Goal: Task Accomplishment & Management: Manage account settings

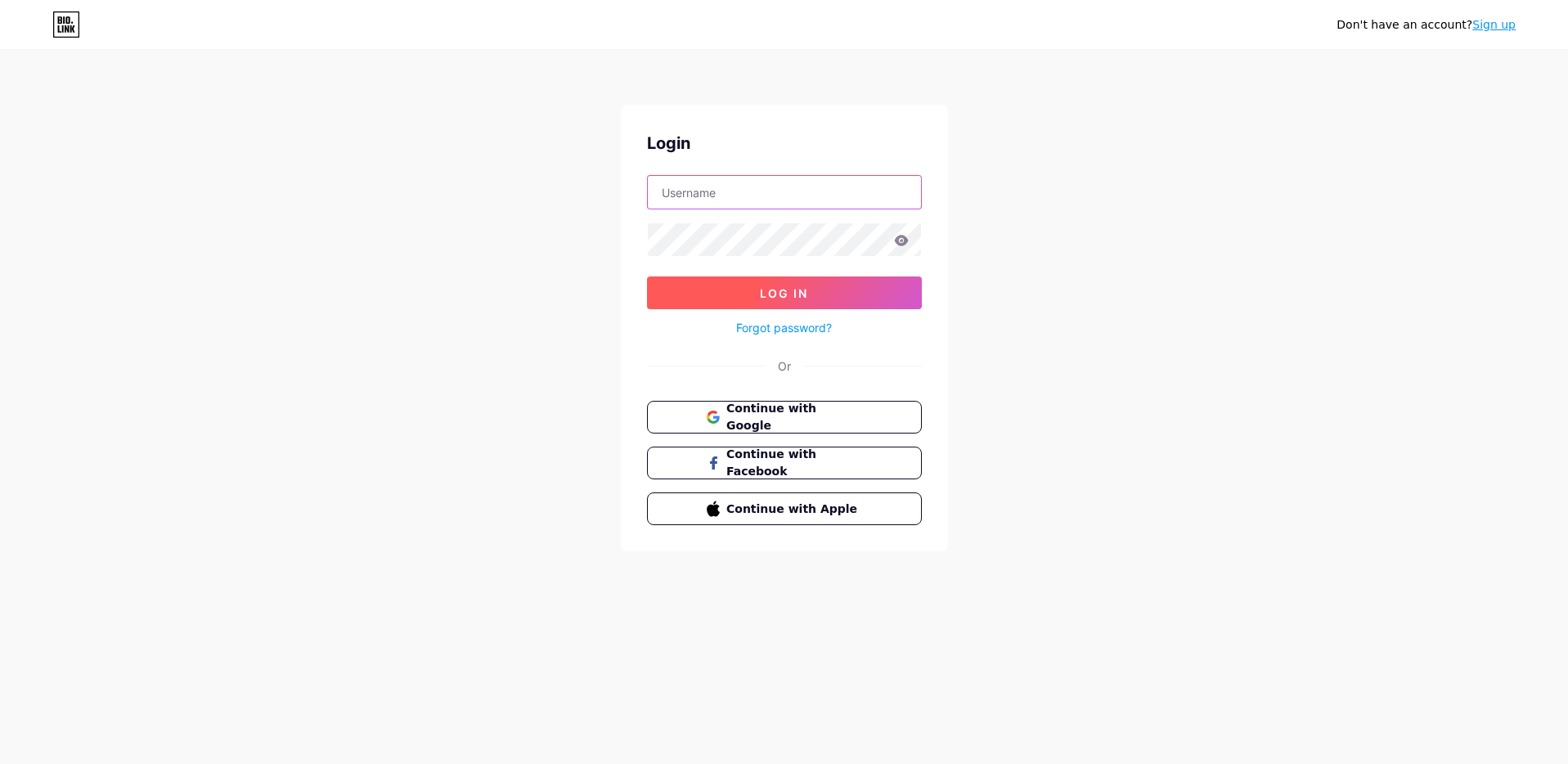
type input "[EMAIL_ADDRESS][DOMAIN_NAME]"
click at [736, 292] on button "Log In" at bounding box center [784, 293] width 274 height 33
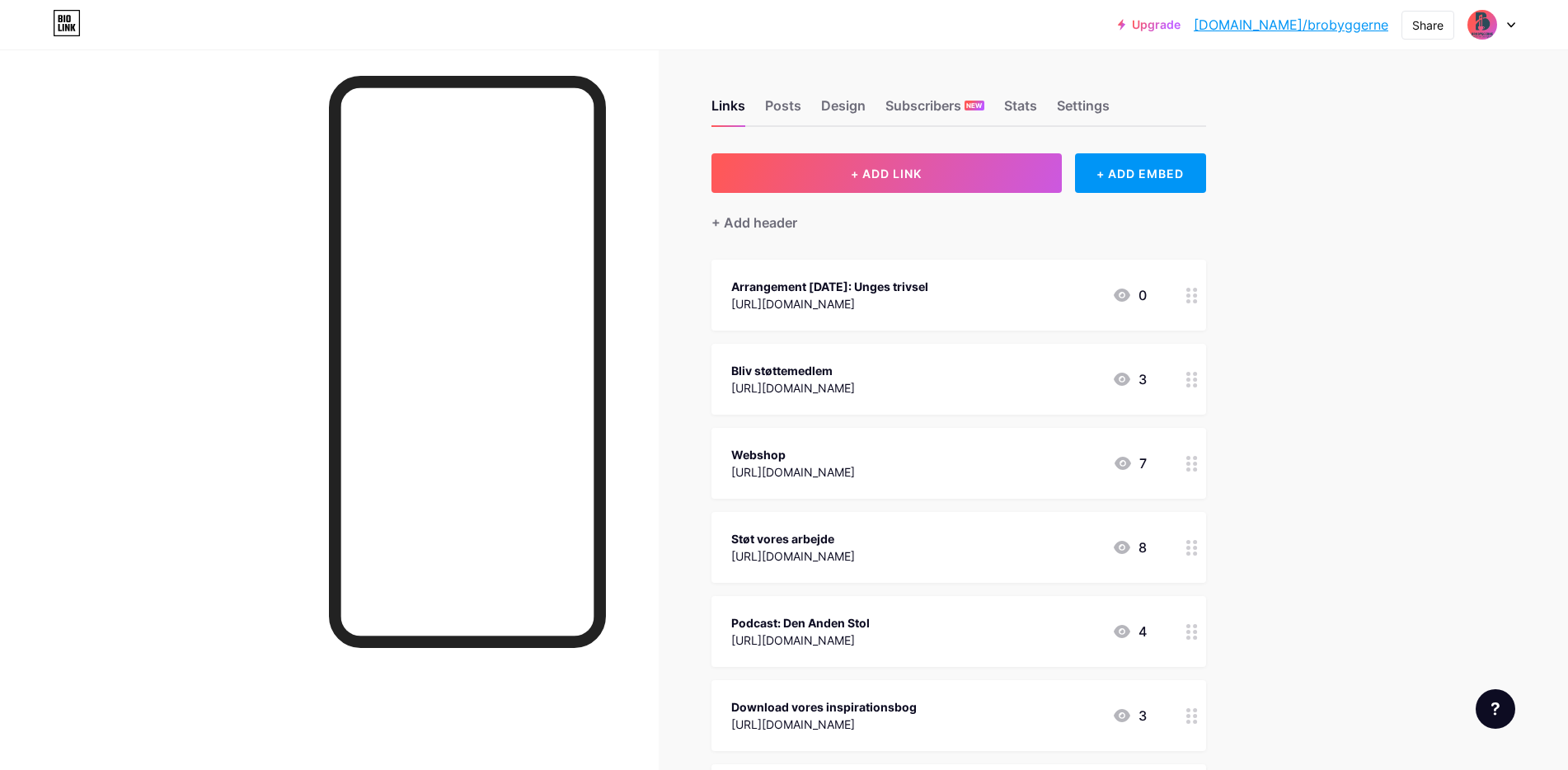
click at [1191, 295] on icon at bounding box center [1191, 296] width 11 height 16
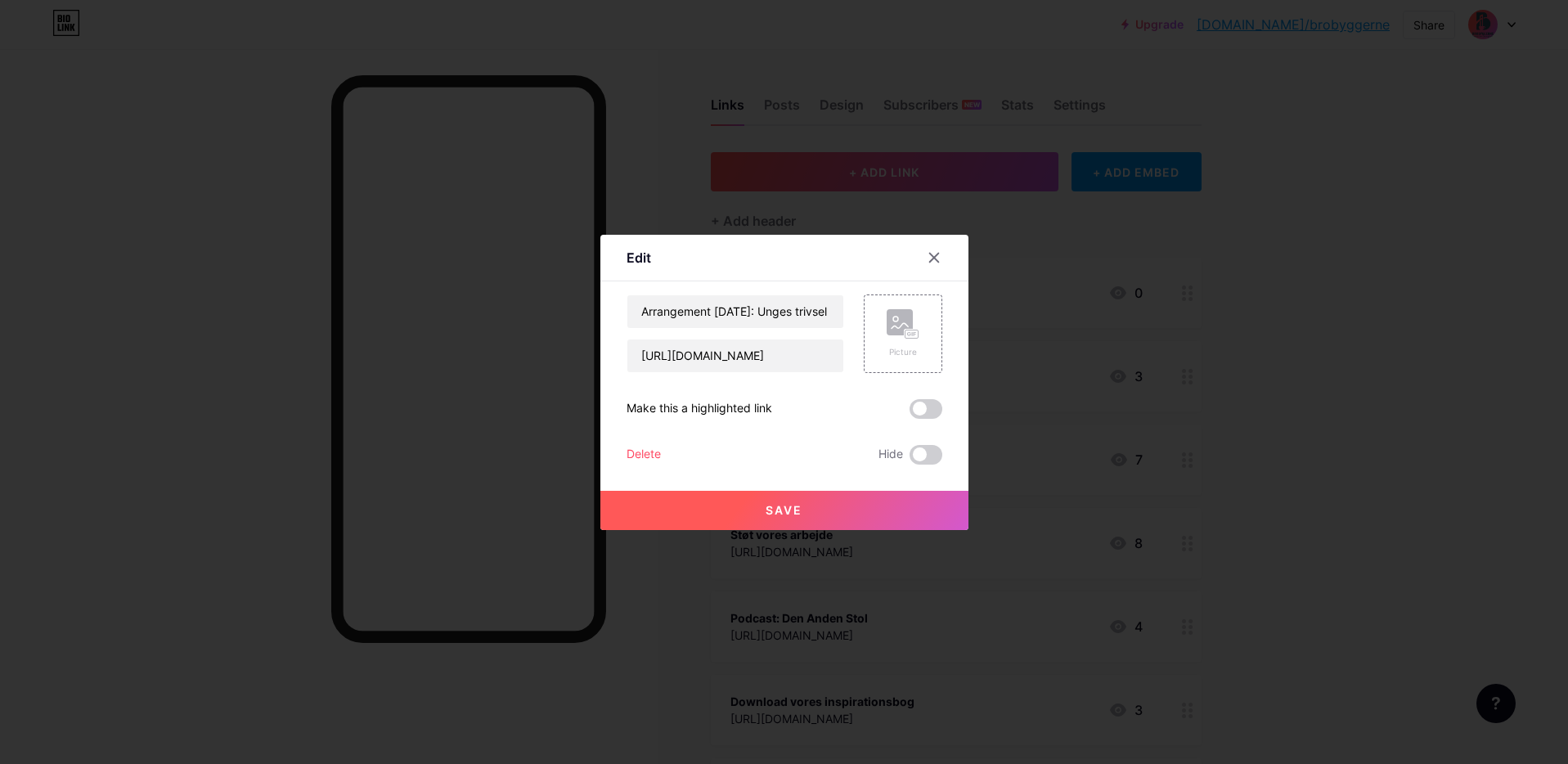
click at [633, 453] on div "Delete" at bounding box center [644, 455] width 35 height 20
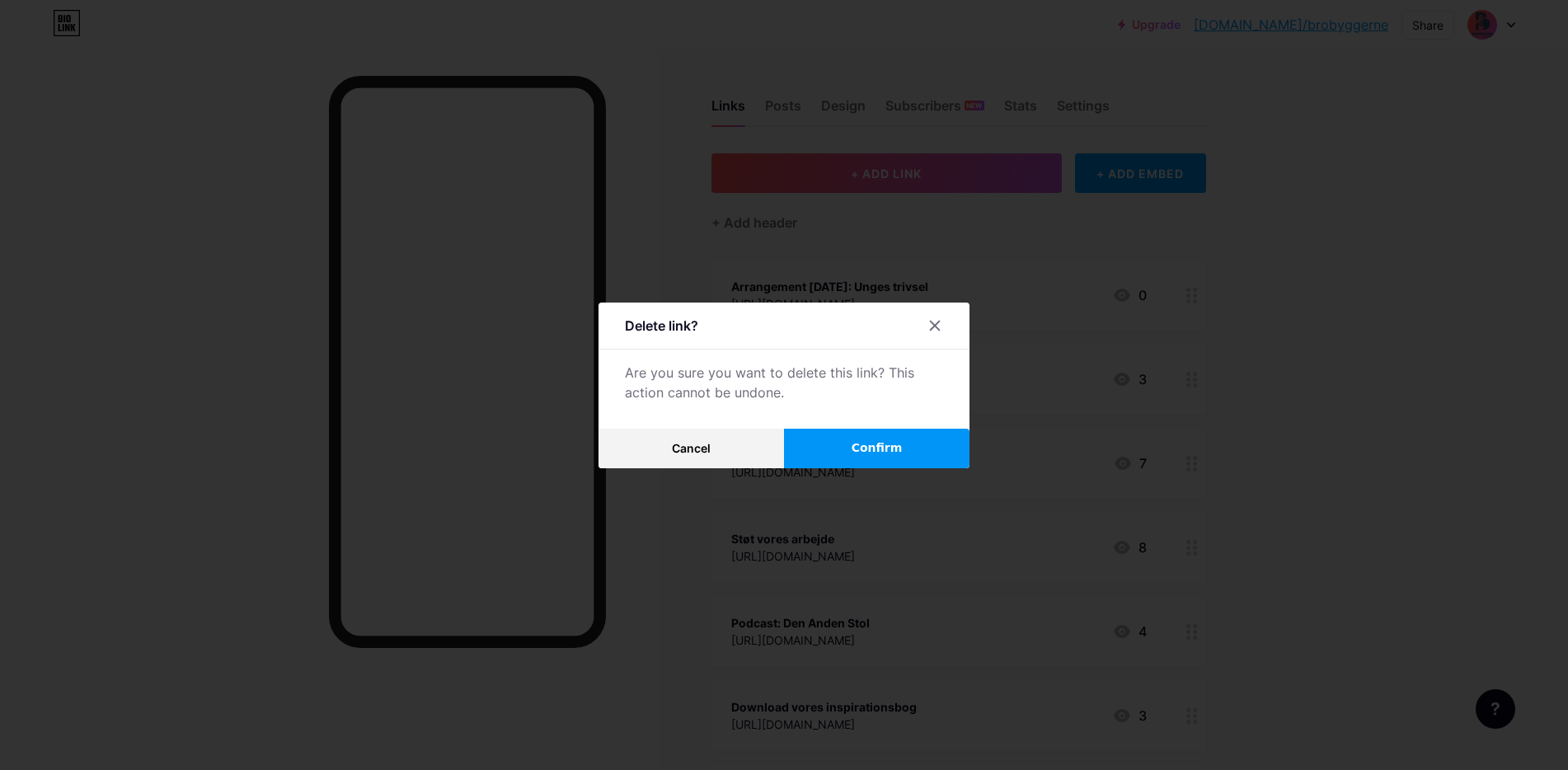
click at [884, 469] on div at bounding box center [784, 385] width 1568 height 770
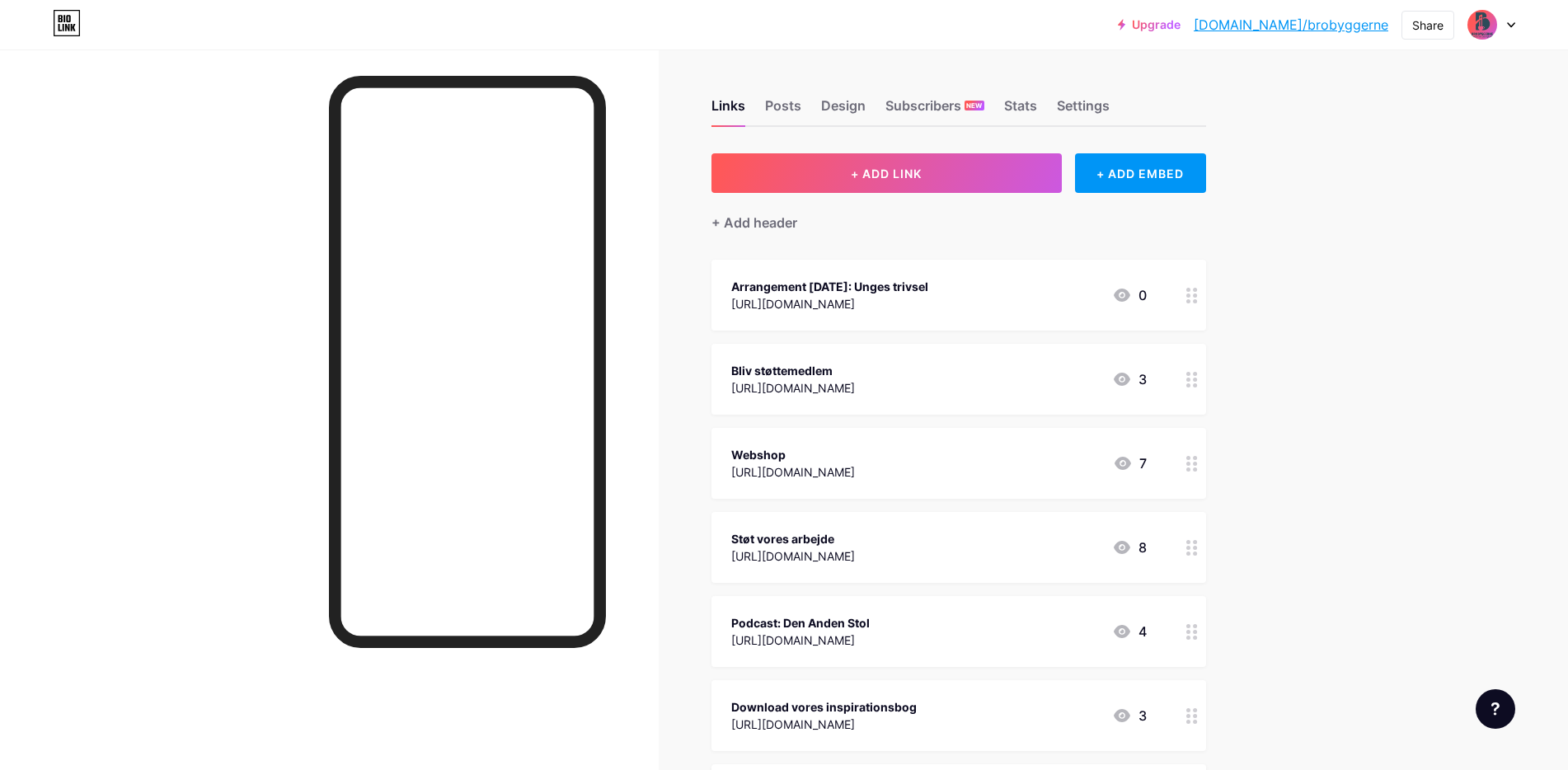
click at [855, 459] on div "Webshop" at bounding box center [793, 455] width 123 height 17
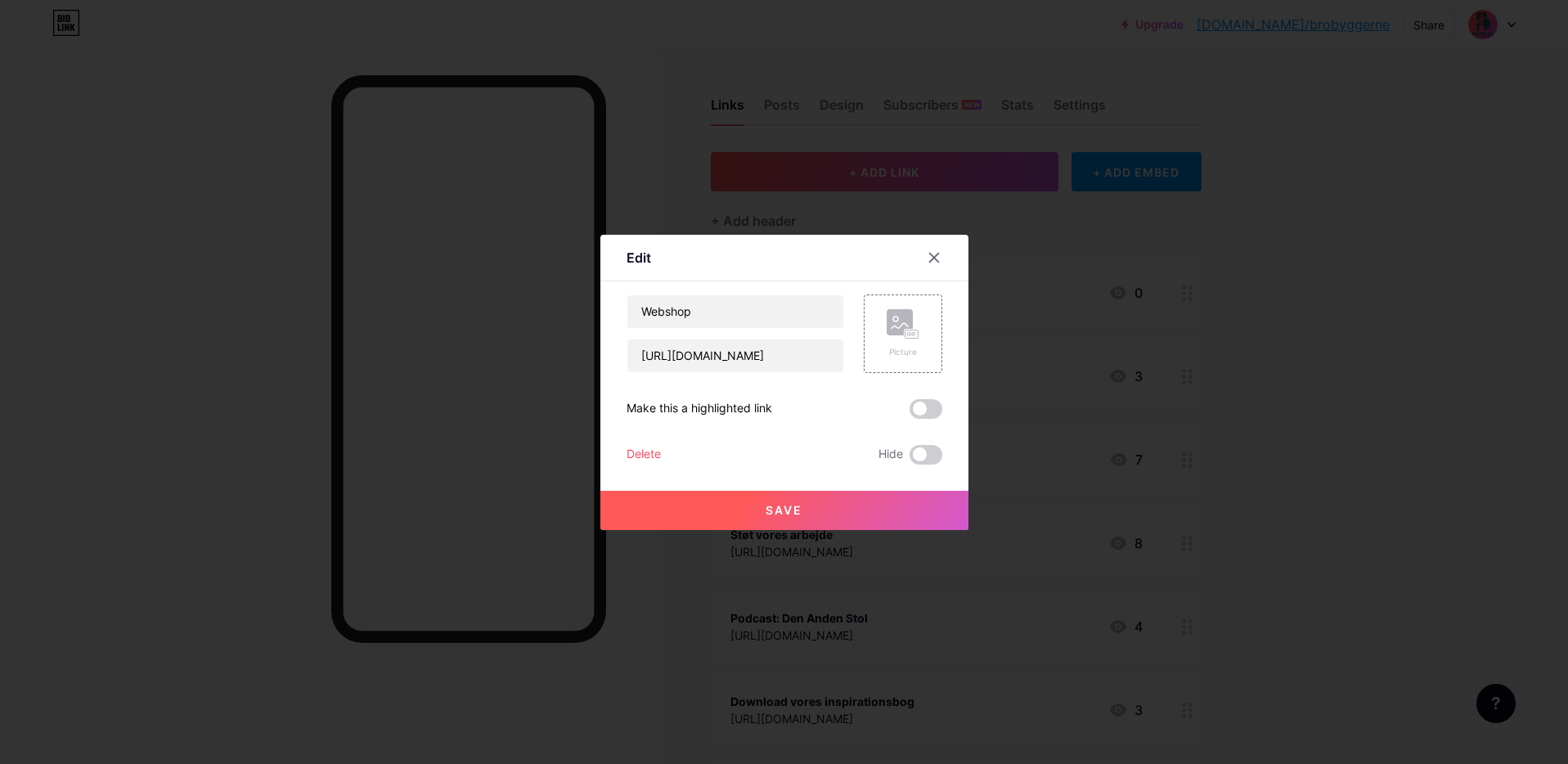
click at [1219, 361] on div at bounding box center [784, 382] width 1568 height 764
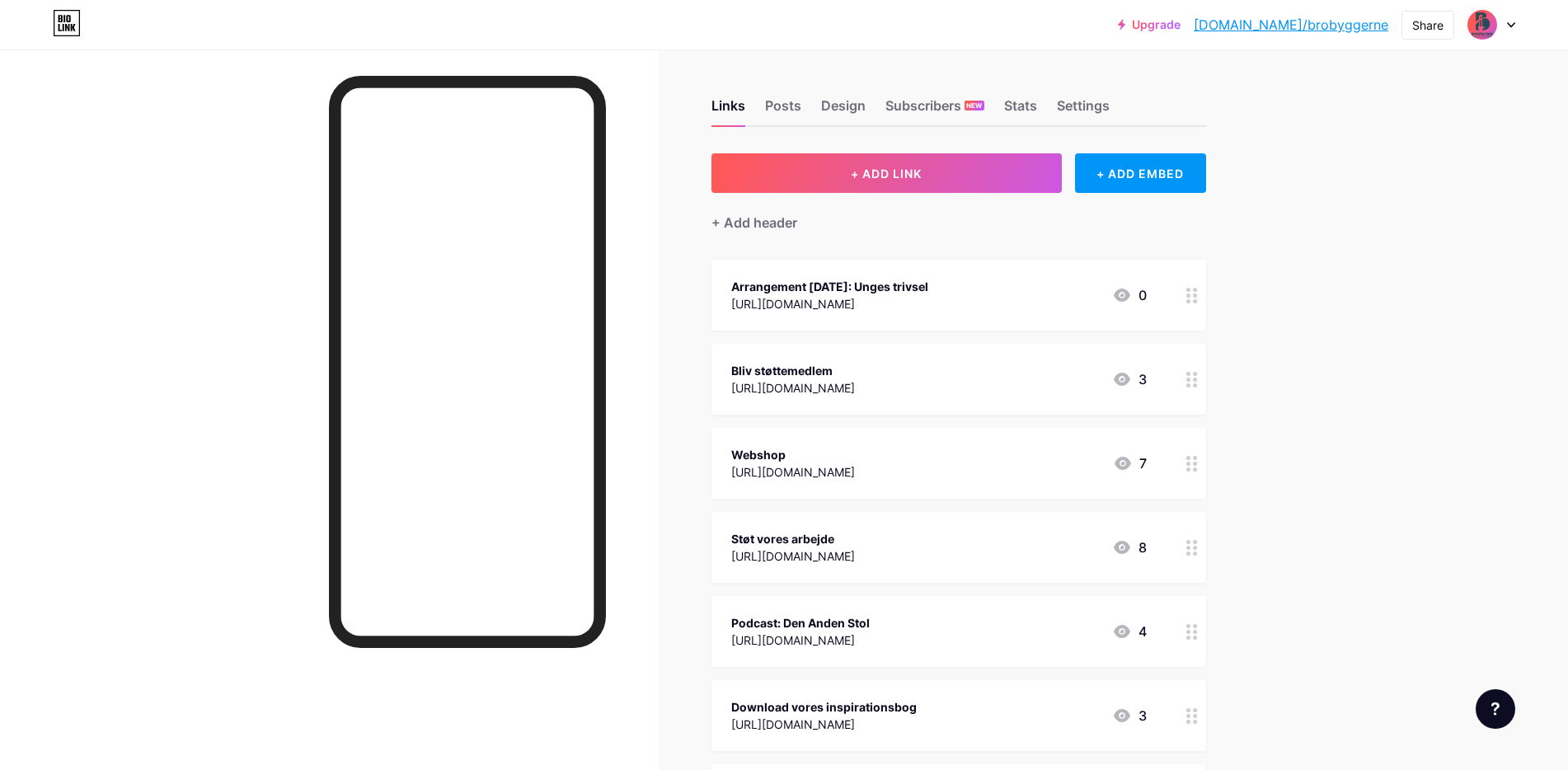
click at [1195, 302] on icon at bounding box center [1191, 296] width 11 height 16
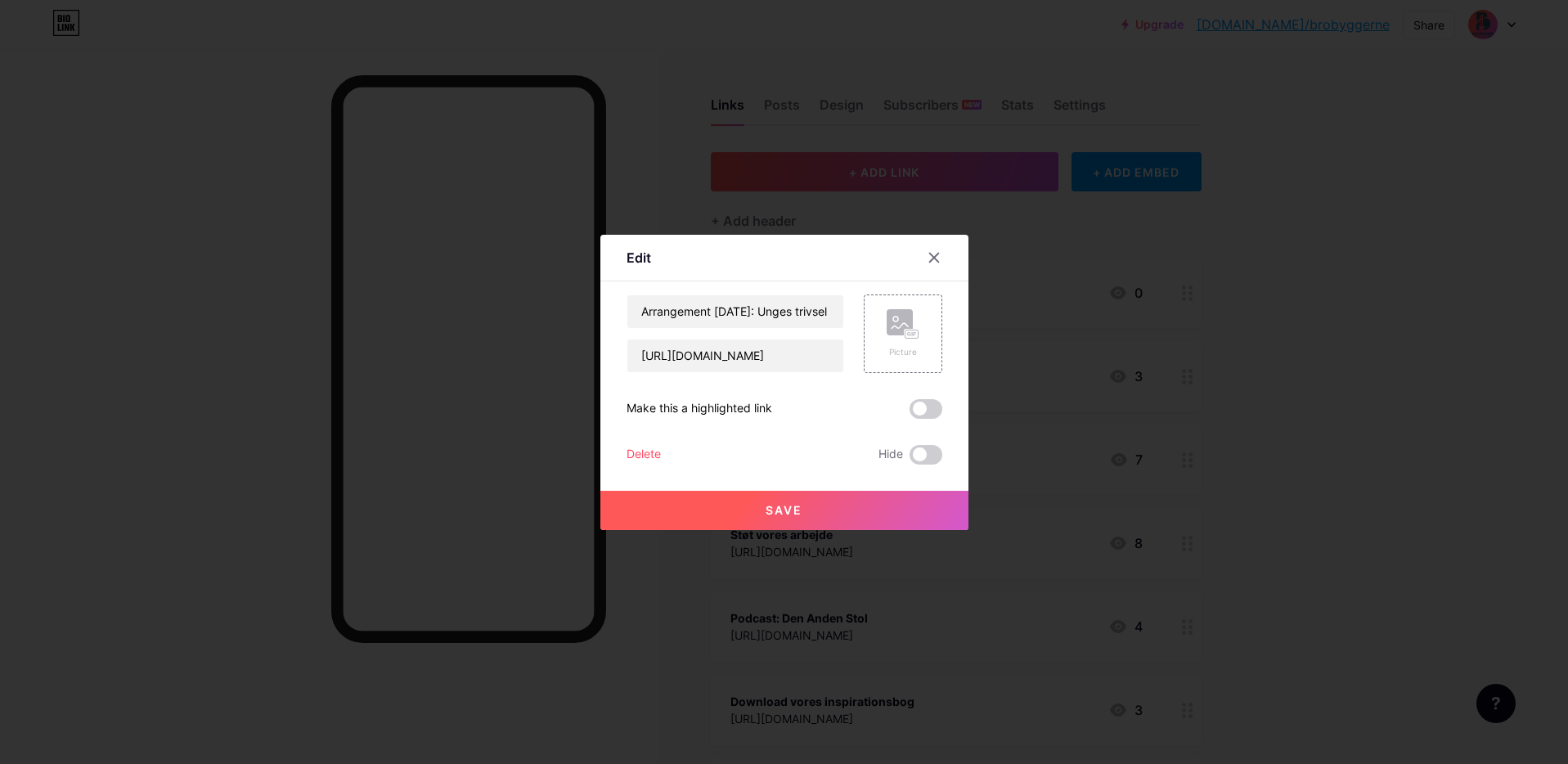
click at [631, 450] on div "Delete" at bounding box center [644, 455] width 35 height 20
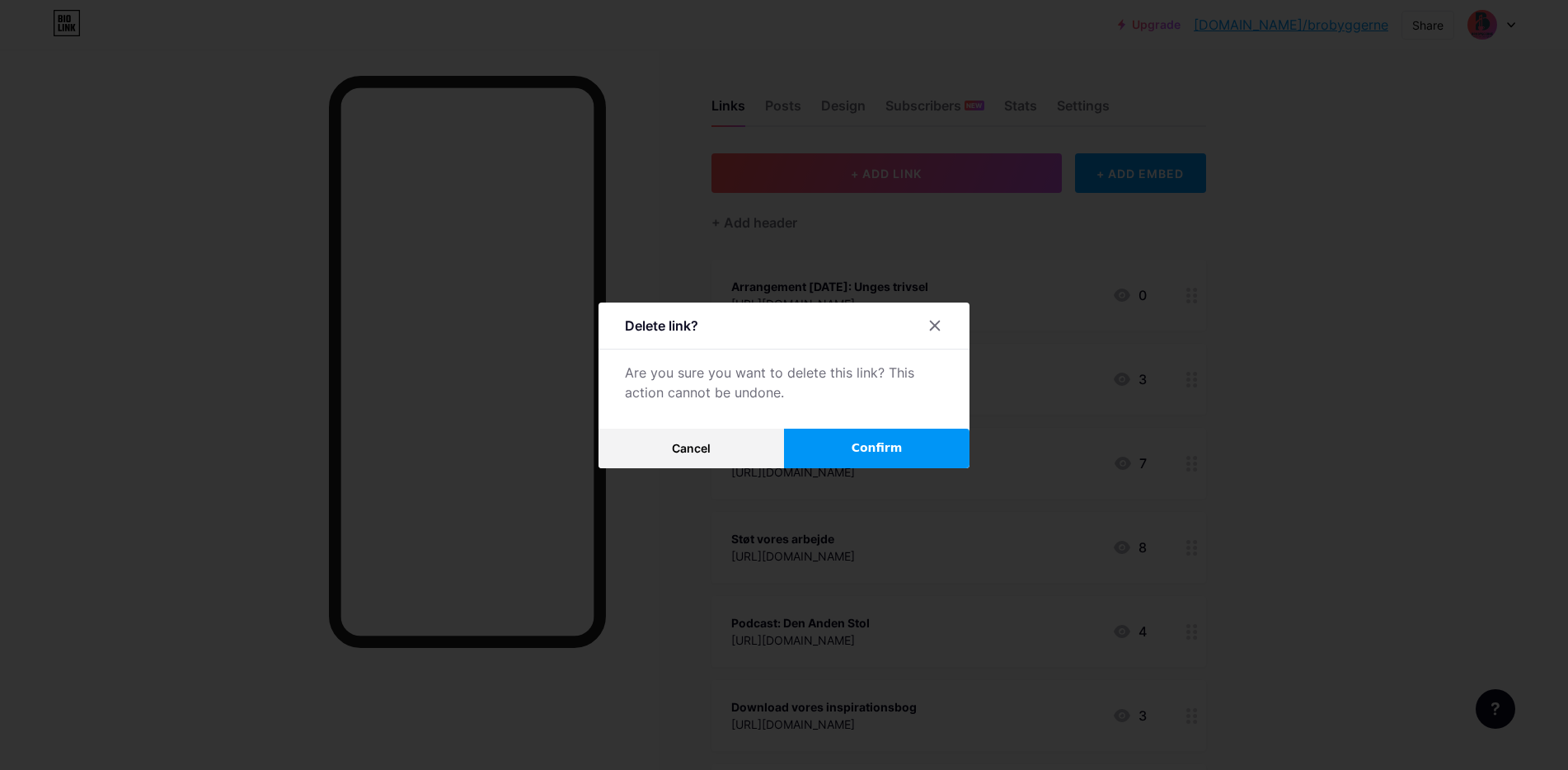
click at [894, 454] on button "Confirm" at bounding box center [876, 448] width 185 height 39
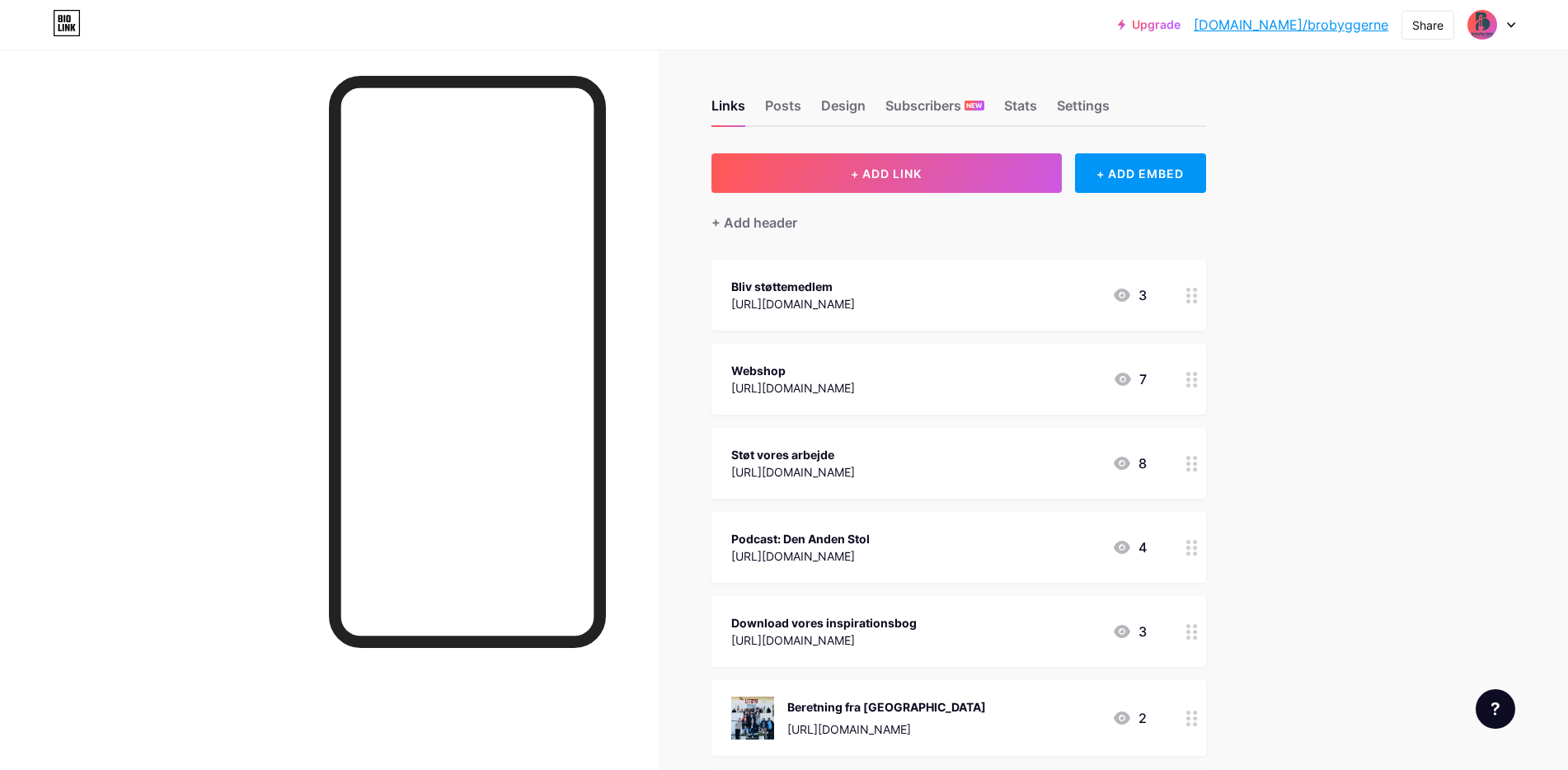
click at [1425, 265] on div "Upgrade bio.link/brobyg... bio.link/brobyggerne Share Switch accounts Brobygger…" at bounding box center [784, 525] width 1568 height 1050
click at [905, 188] on button "+ ADD LINK" at bounding box center [886, 172] width 350 height 39
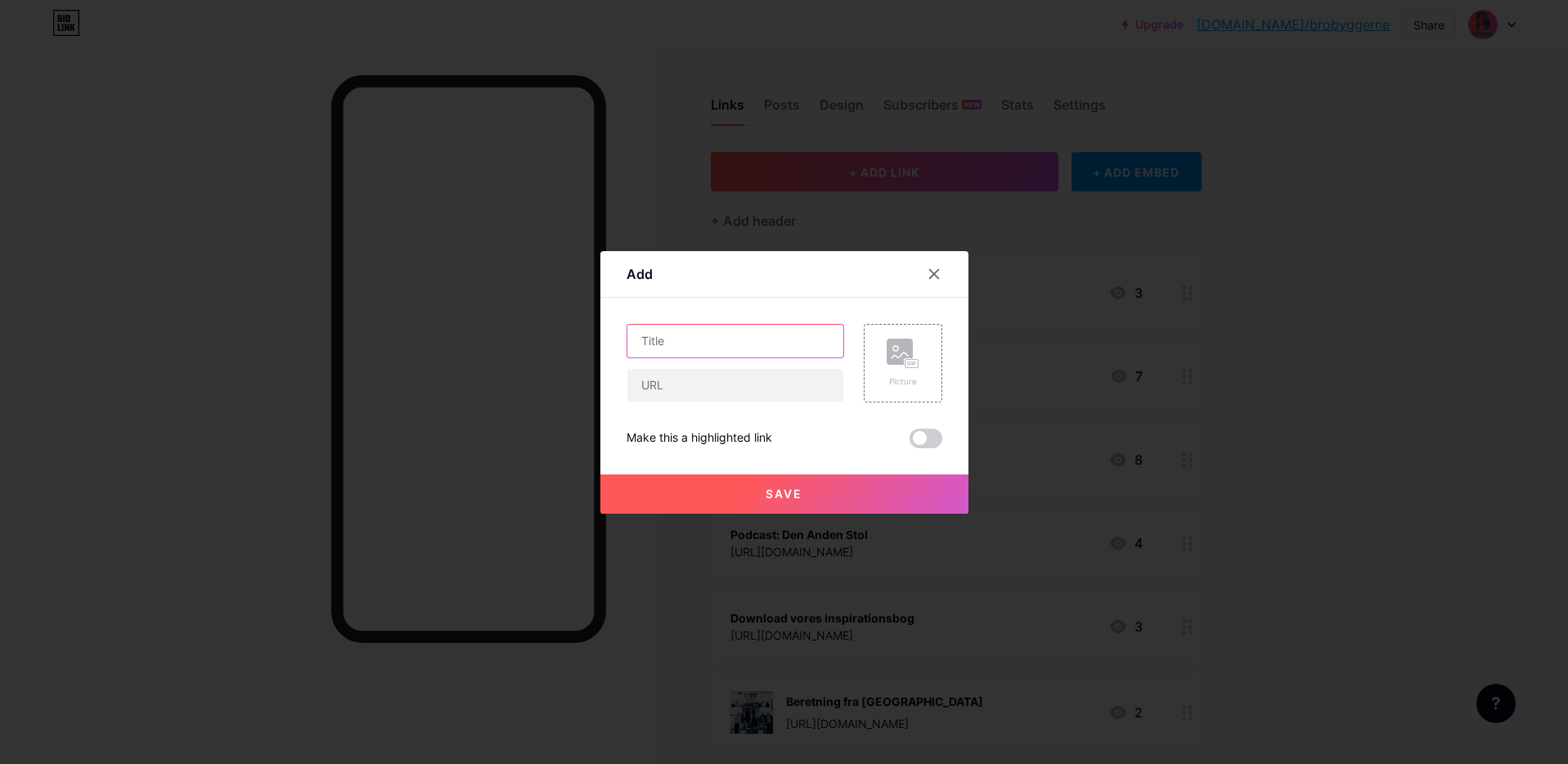
click at [717, 348] on input "text" at bounding box center [735, 341] width 216 height 33
type input "Brobyggernes fødselsdag"
click at [708, 399] on input "text" at bounding box center [735, 386] width 216 height 33
paste input "https://billetto.dk/e/brobyggernes-fodselsdag-billetter-1548934"
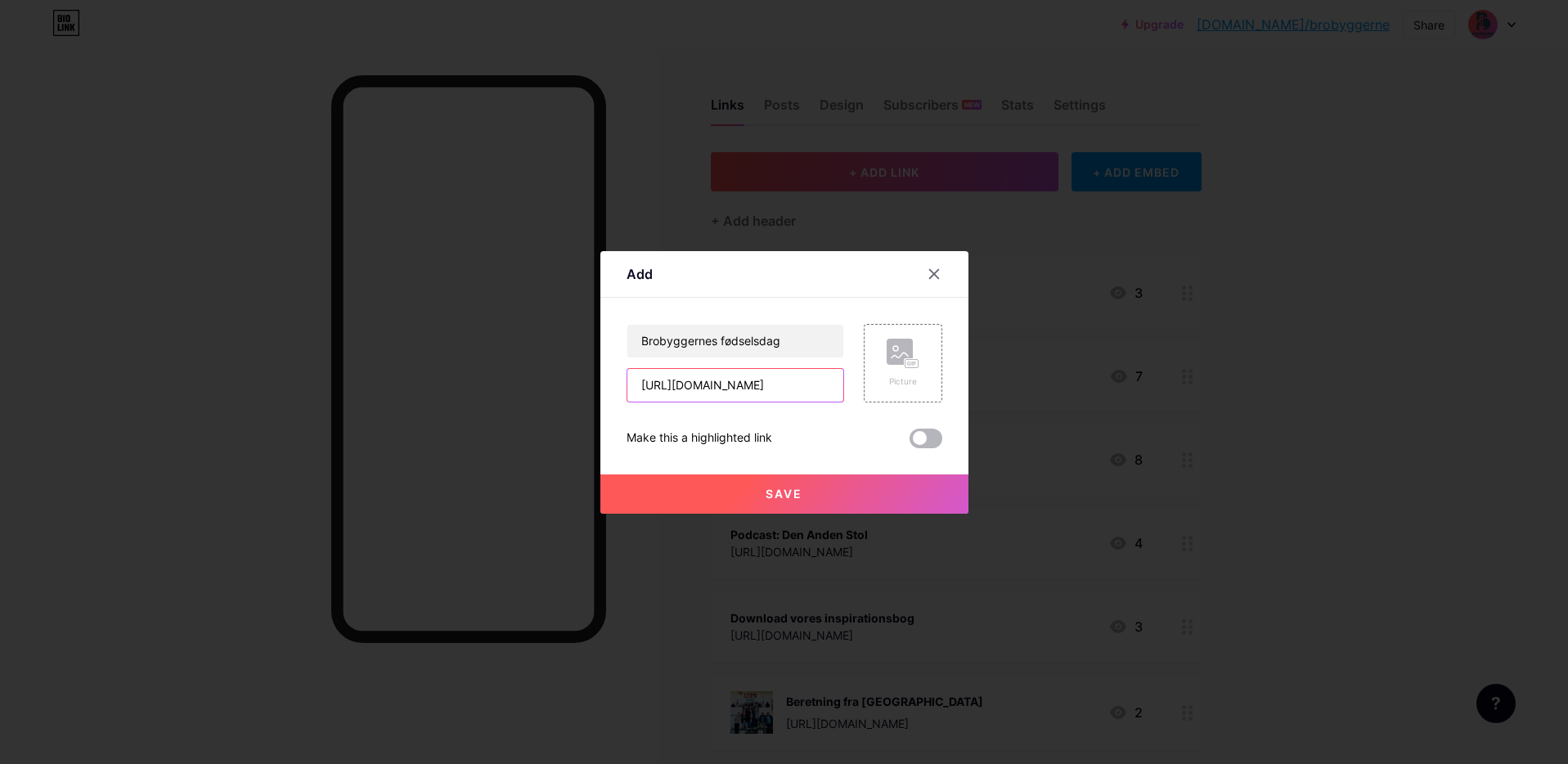
type input "https://billetto.dk/e/brobyggernes-fodselsdag-billetter-1548934"
click at [931, 436] on span at bounding box center [926, 439] width 33 height 20
click at [910, 443] on input "checkbox" at bounding box center [910, 443] width 0 height 0
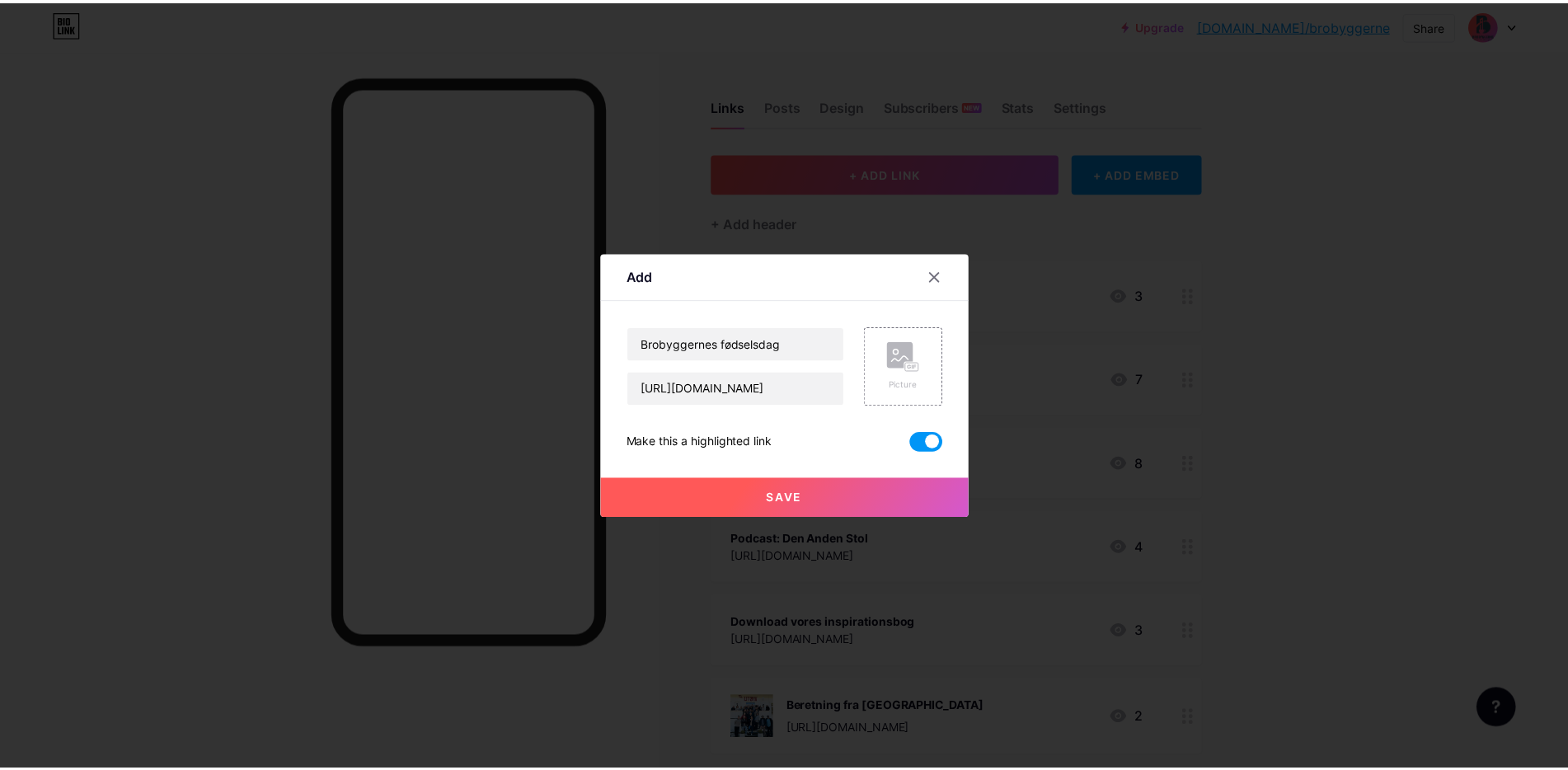
scroll to position [0, 0]
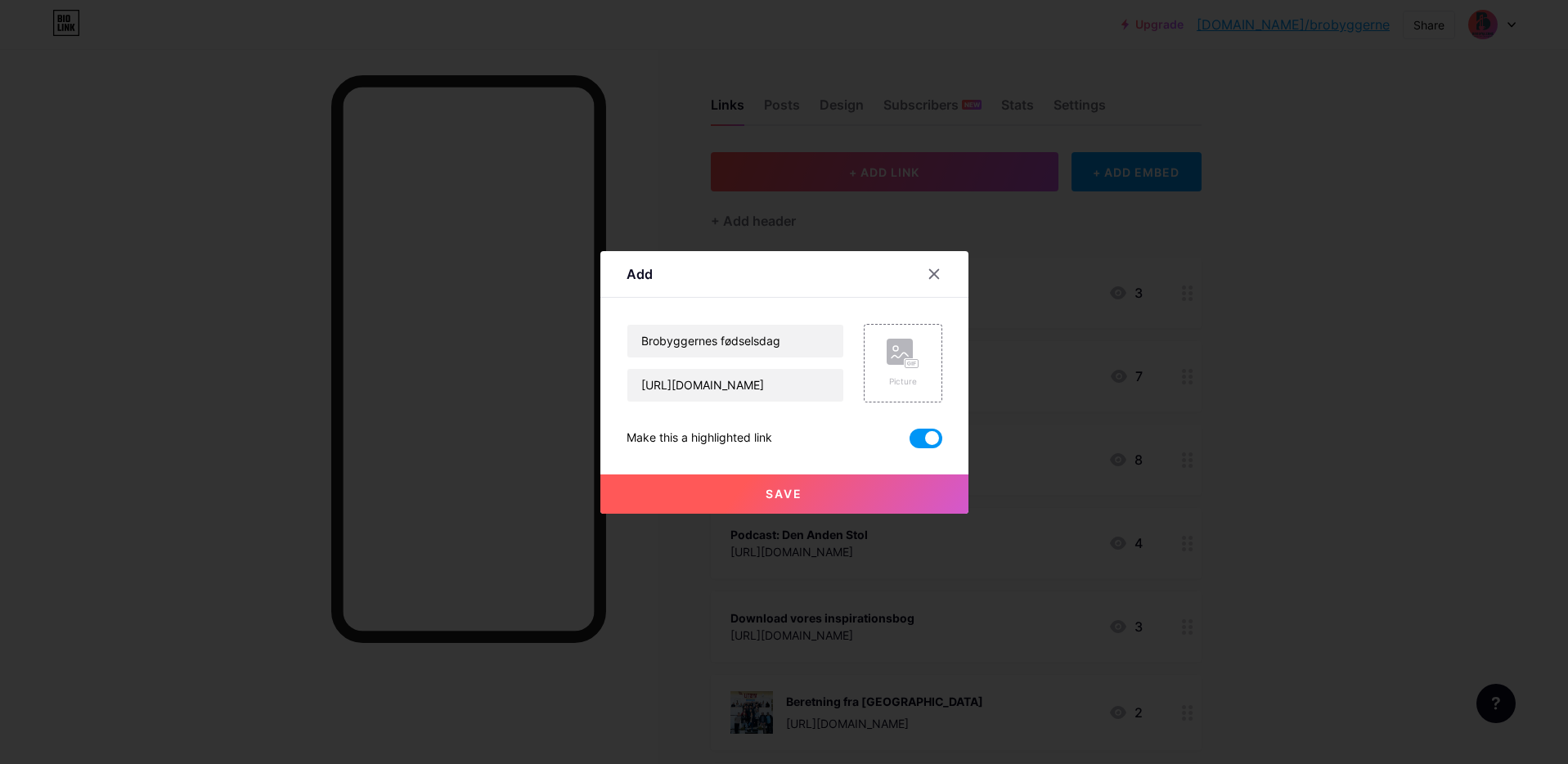
click at [813, 487] on button "Save" at bounding box center [784, 494] width 368 height 39
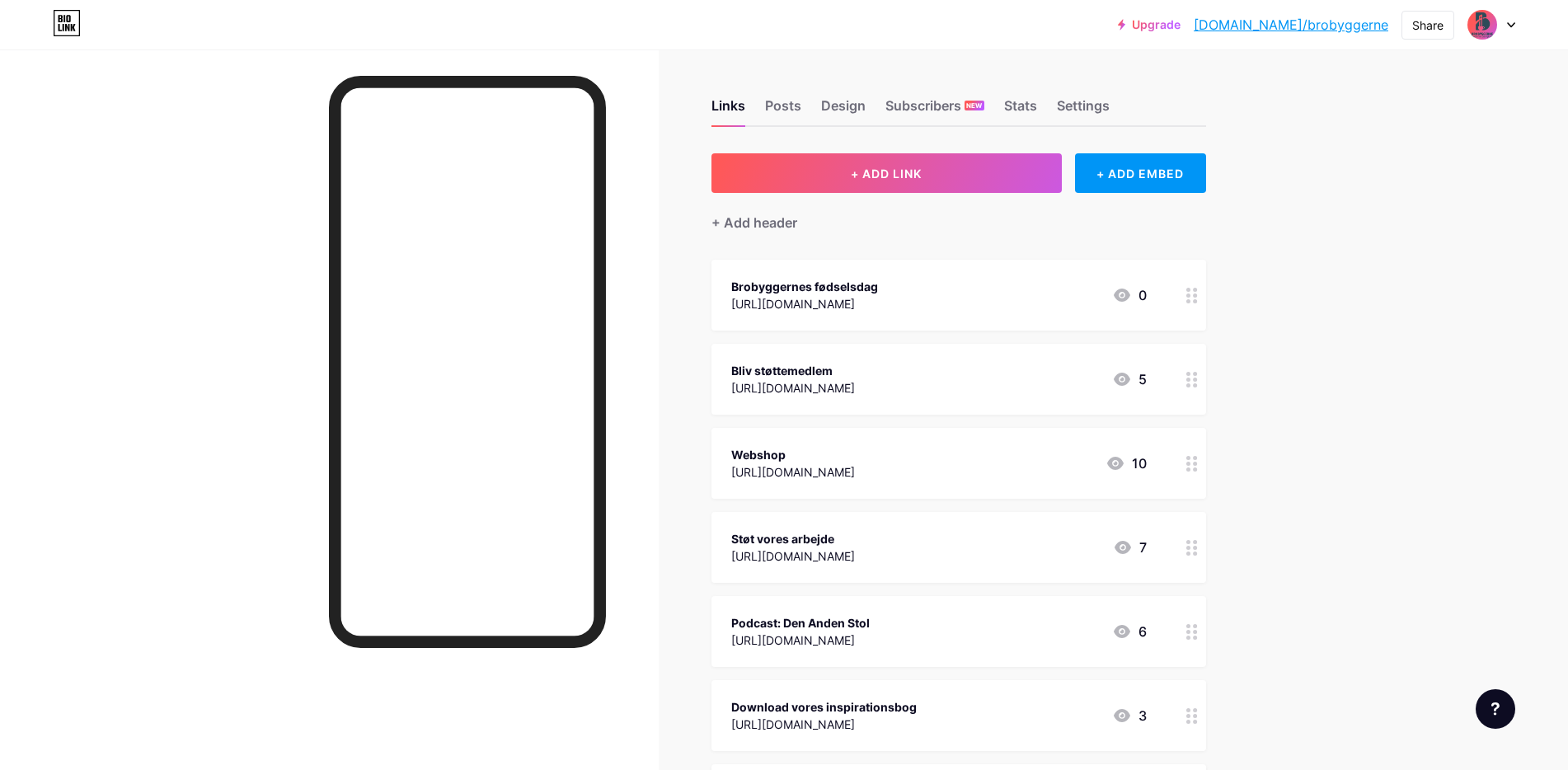
click at [1271, 240] on div "Links Posts Design Subscribers NEW Stats Settings + ADD LINK + ADD EMBED + Add …" at bounding box center [637, 592] width 1275 height 1084
